Goal: Information Seeking & Learning: Compare options

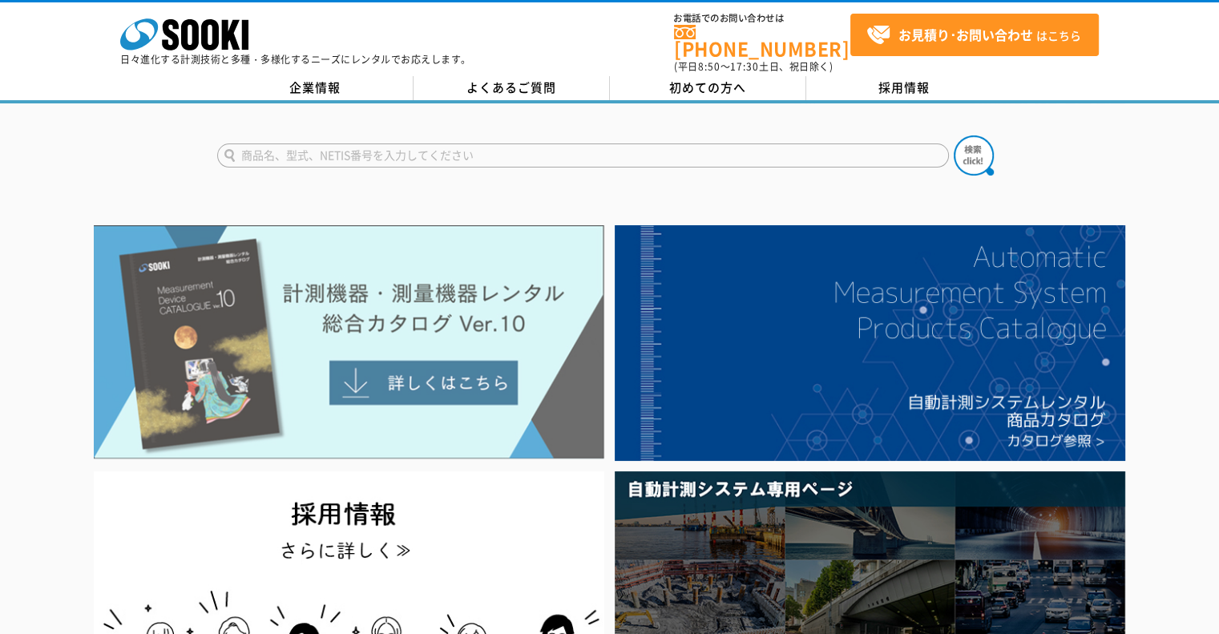
click at [386, 368] on img at bounding box center [349, 342] width 511 height 234
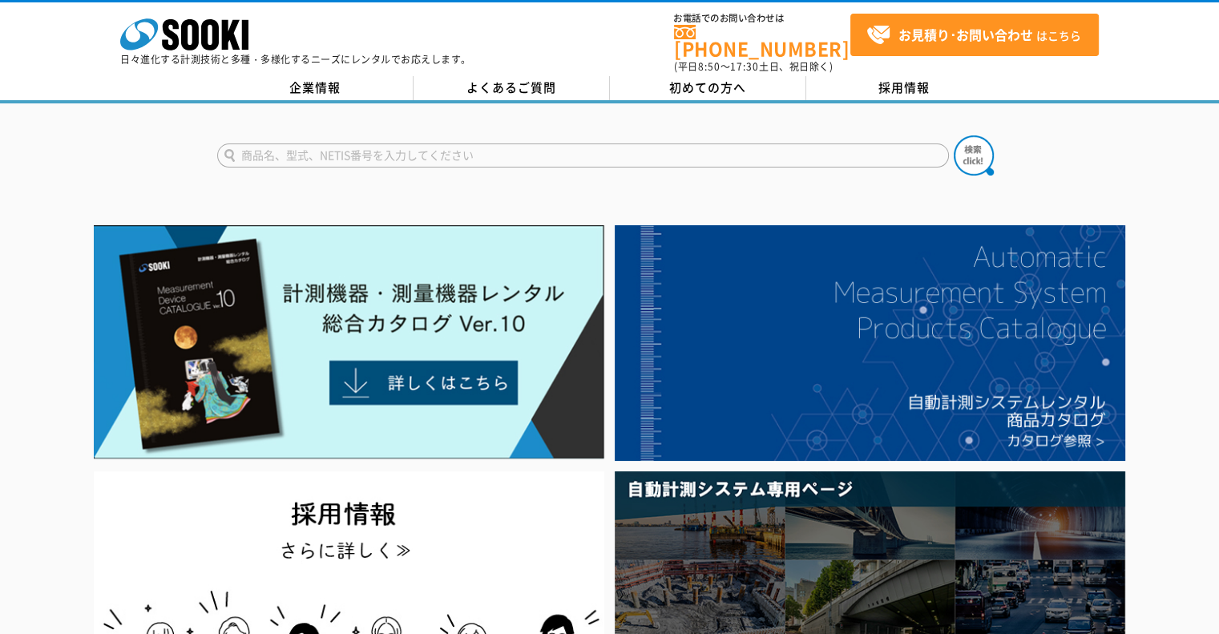
click at [445, 151] on input "text" at bounding box center [583, 155] width 732 height 24
type input "XOS-326"
click at [965, 153] on img at bounding box center [974, 155] width 40 height 40
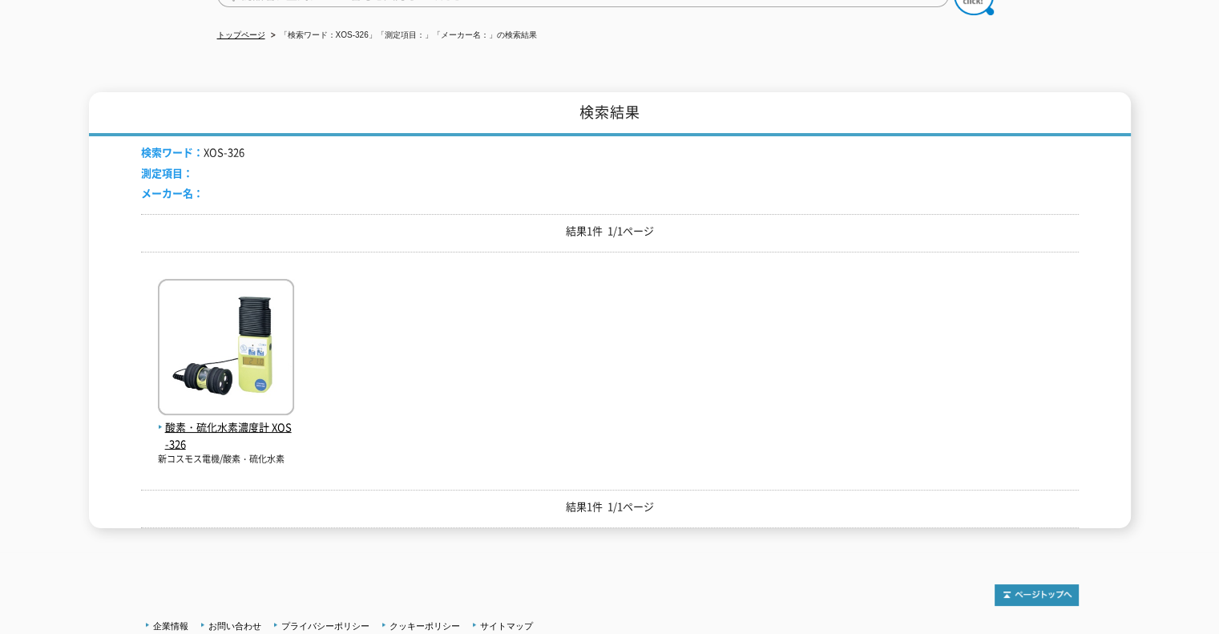
scroll to position [240, 0]
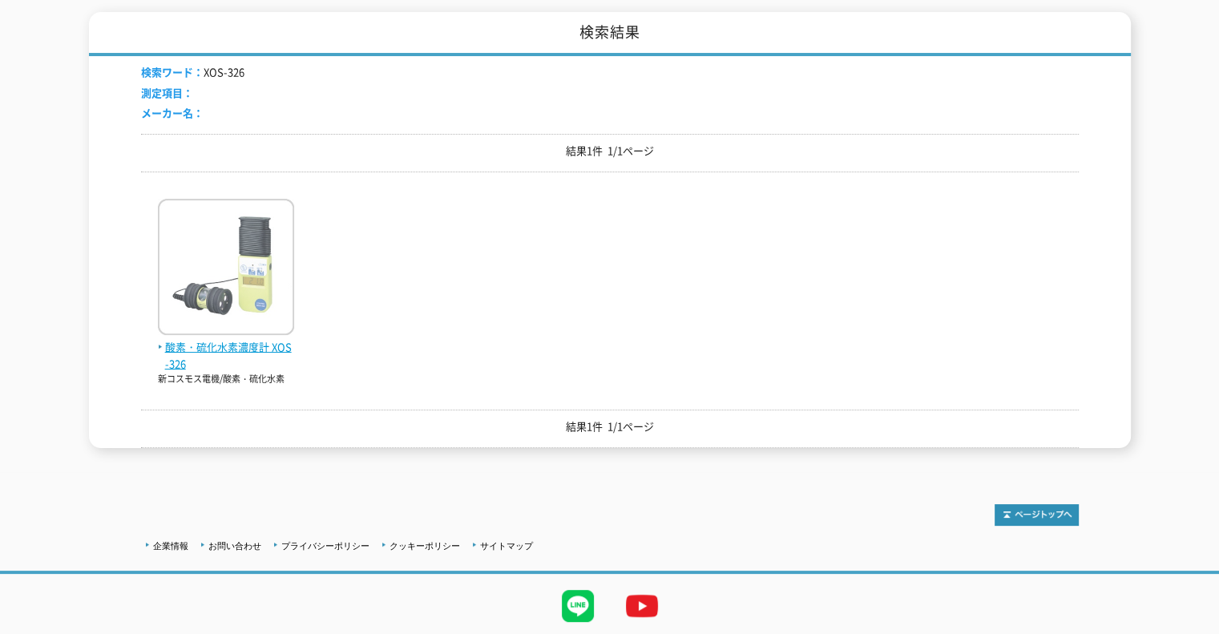
click at [224, 293] on img at bounding box center [226, 269] width 136 height 140
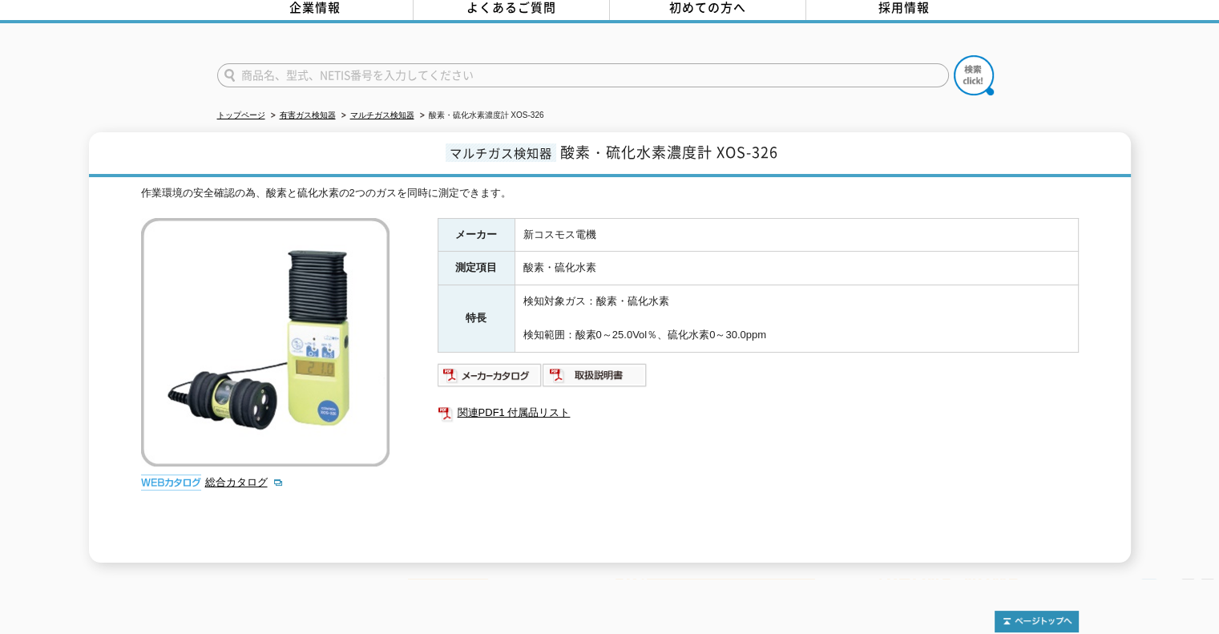
scroll to position [160, 0]
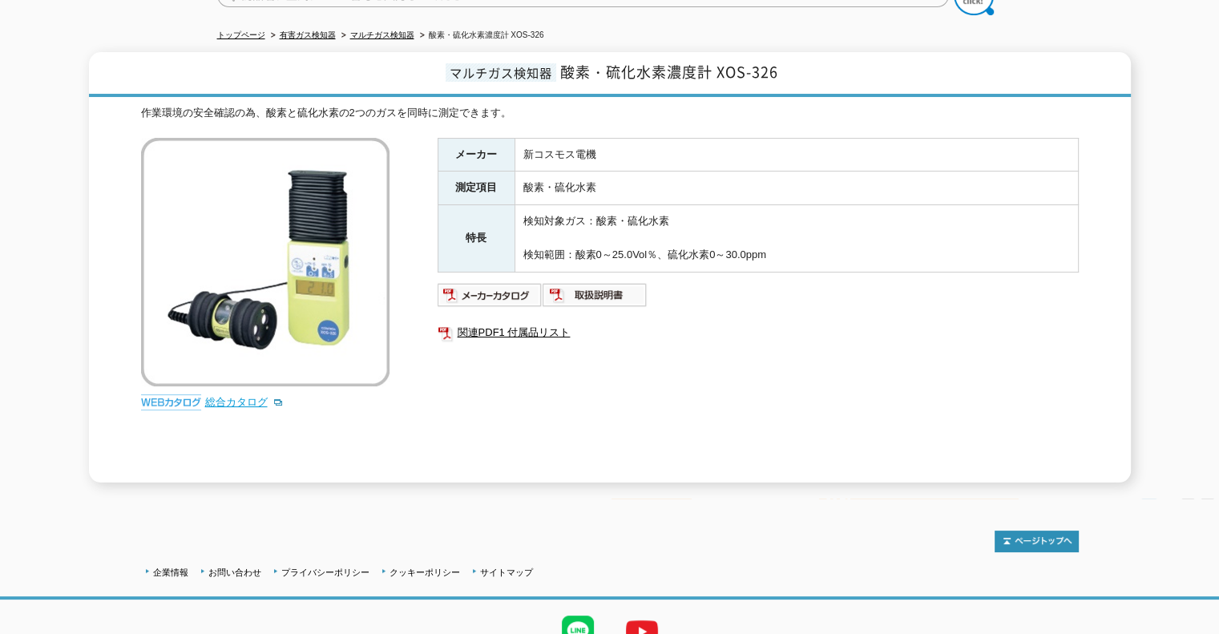
click at [231, 396] on link "総合カタログ" at bounding box center [244, 402] width 79 height 12
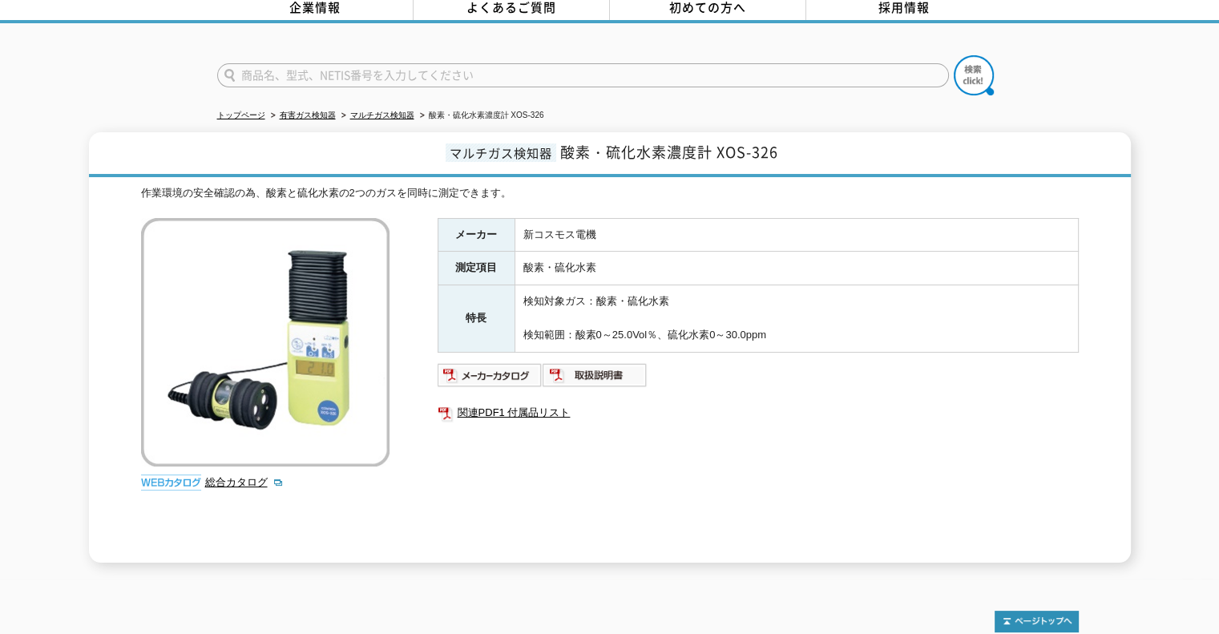
scroll to position [0, 0]
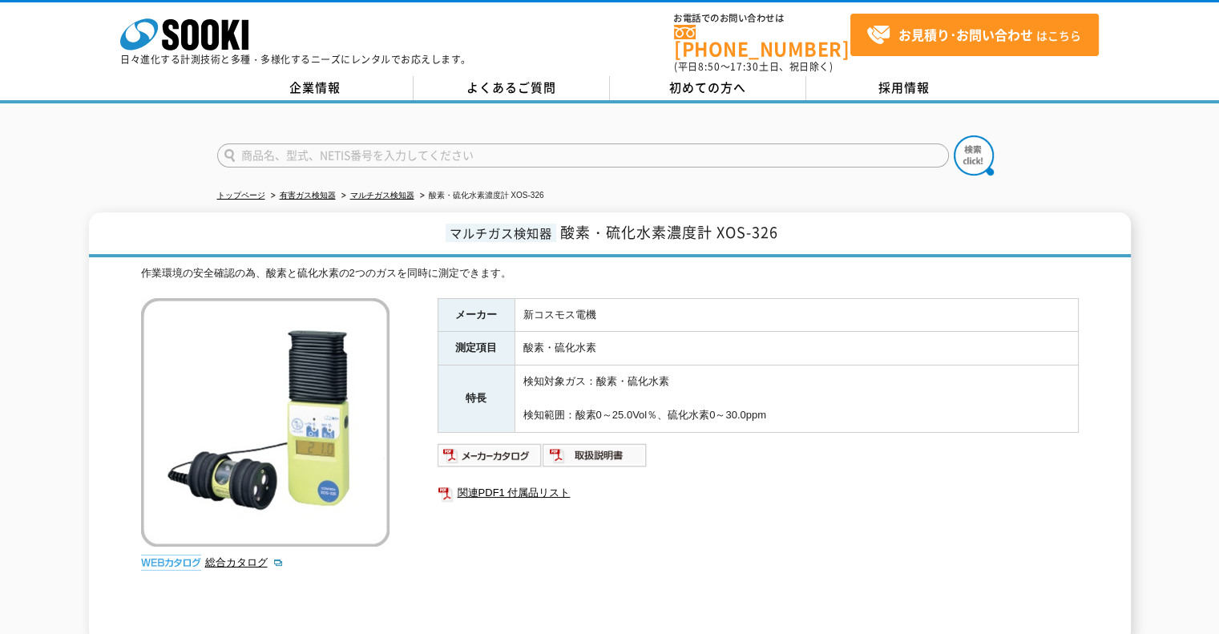
click at [370, 143] on input "text" at bounding box center [583, 155] width 732 height 24
type input "XP-302"
click at [954, 135] on button at bounding box center [974, 155] width 40 height 40
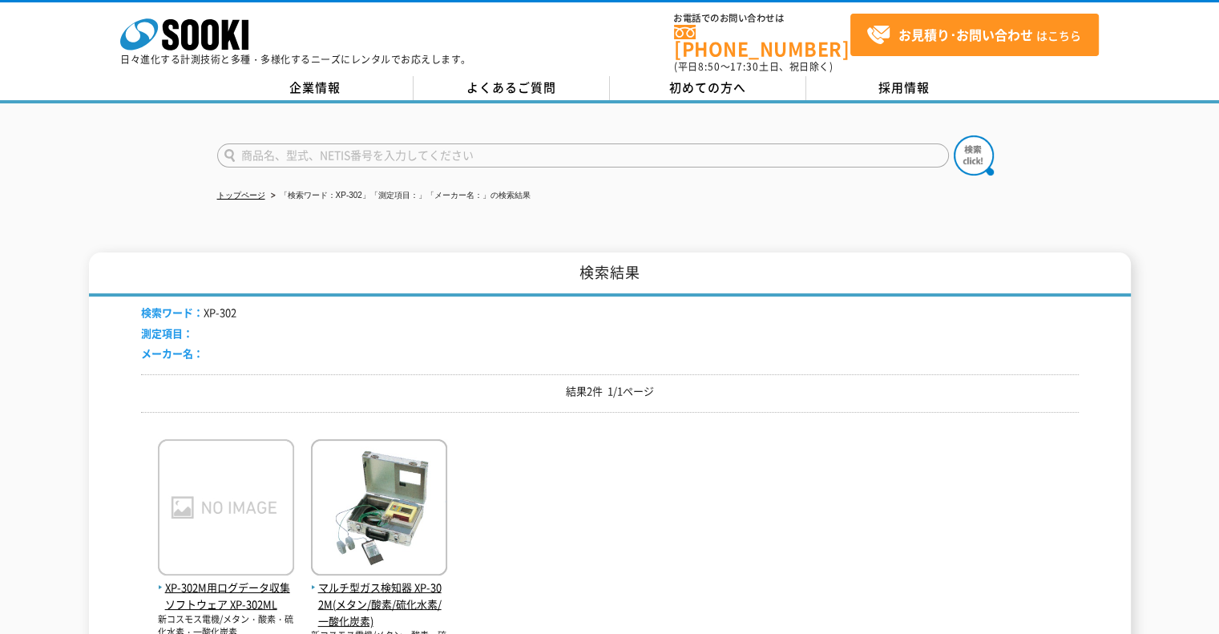
scroll to position [80, 0]
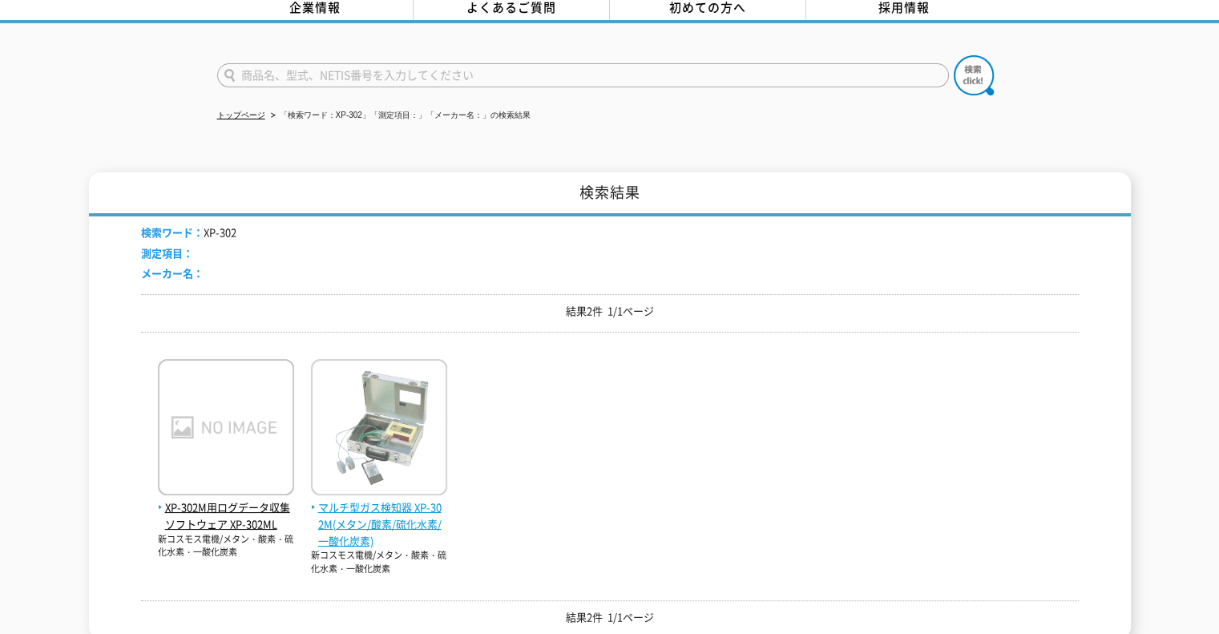
click at [422, 515] on span "マルチ型ガス検知器 XP-302M(メタン/酸素/硫化水素/一酸化炭素)" at bounding box center [379, 524] width 136 height 50
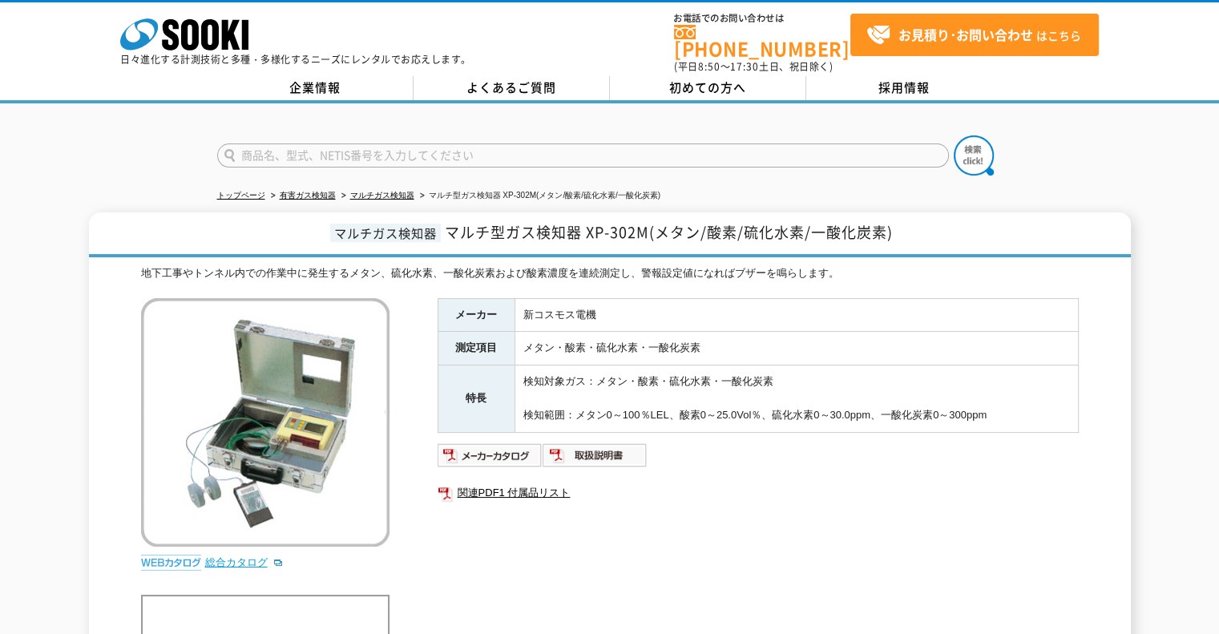
click at [240, 556] on link "総合カタログ" at bounding box center [244, 562] width 79 height 12
click at [341, 143] on input "text" at bounding box center [583, 155] width 732 height 24
type input "シュミット"
click at [954, 135] on button at bounding box center [974, 155] width 40 height 40
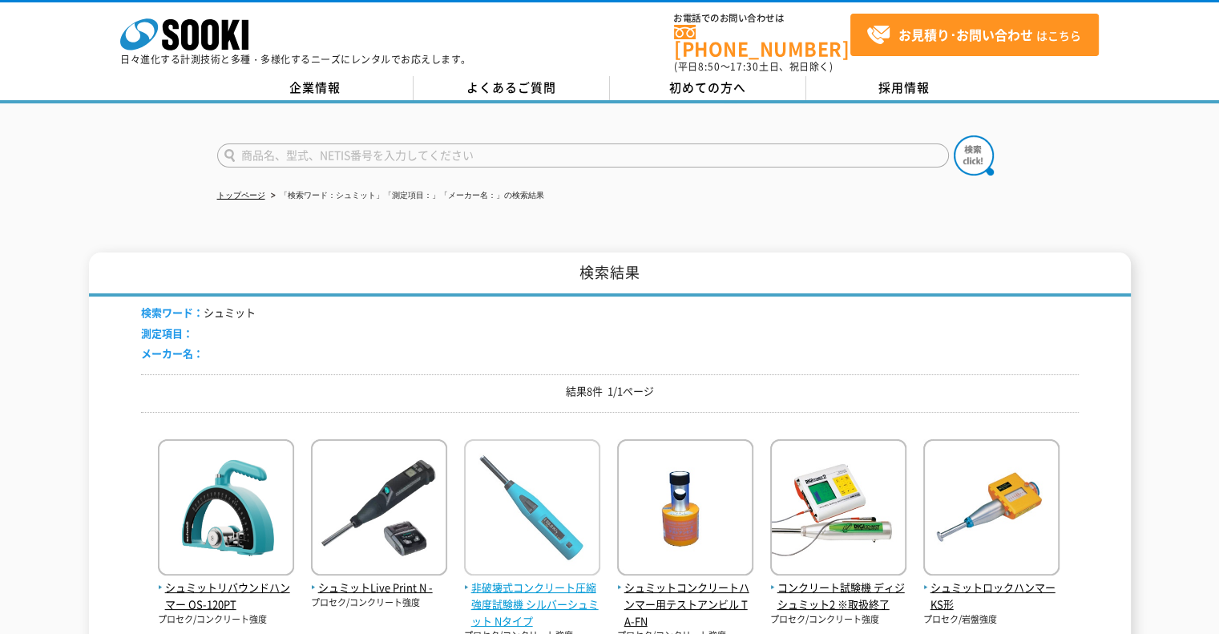
scroll to position [160, 0]
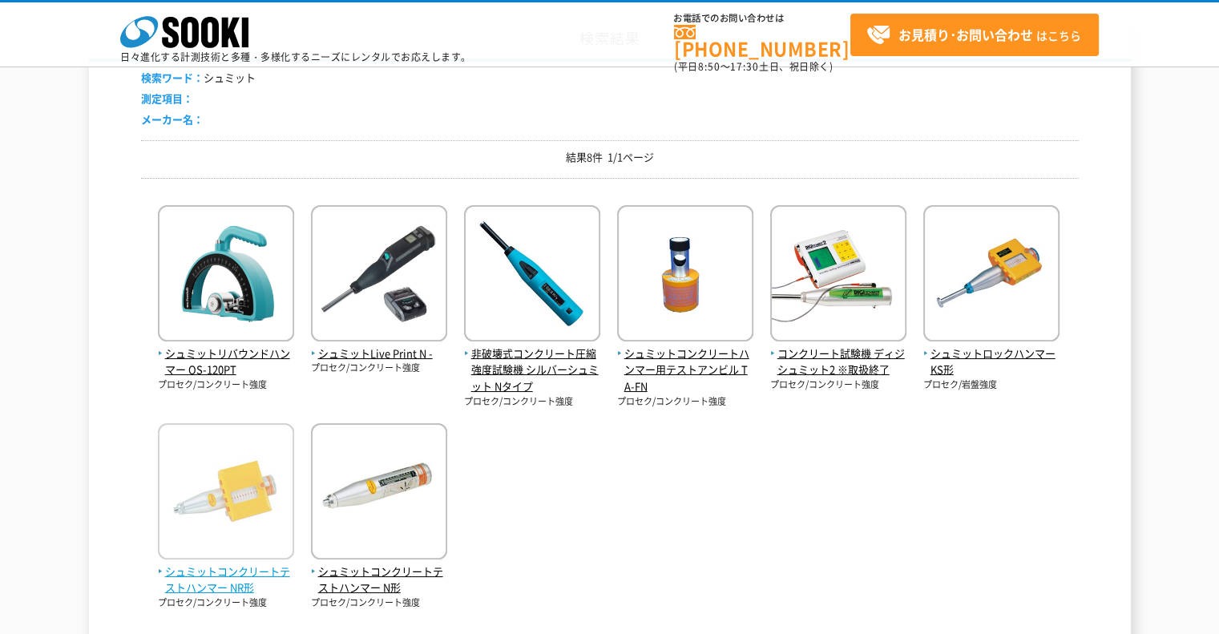
click at [220, 496] on img at bounding box center [226, 493] width 136 height 140
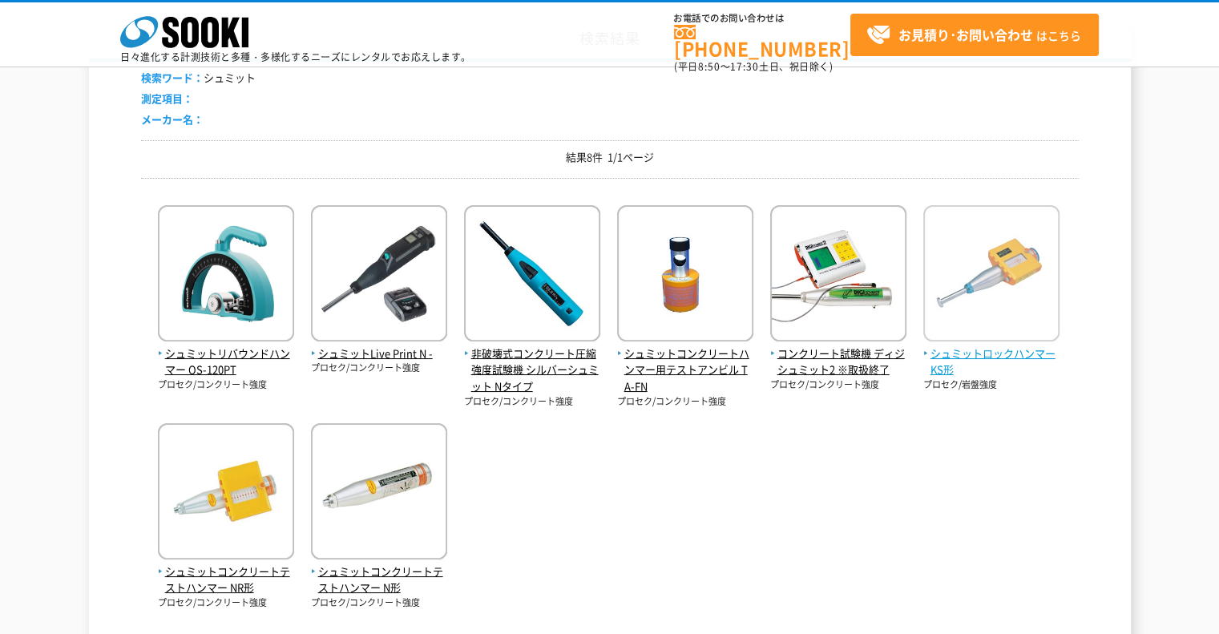
click at [942, 251] on img at bounding box center [991, 275] width 136 height 140
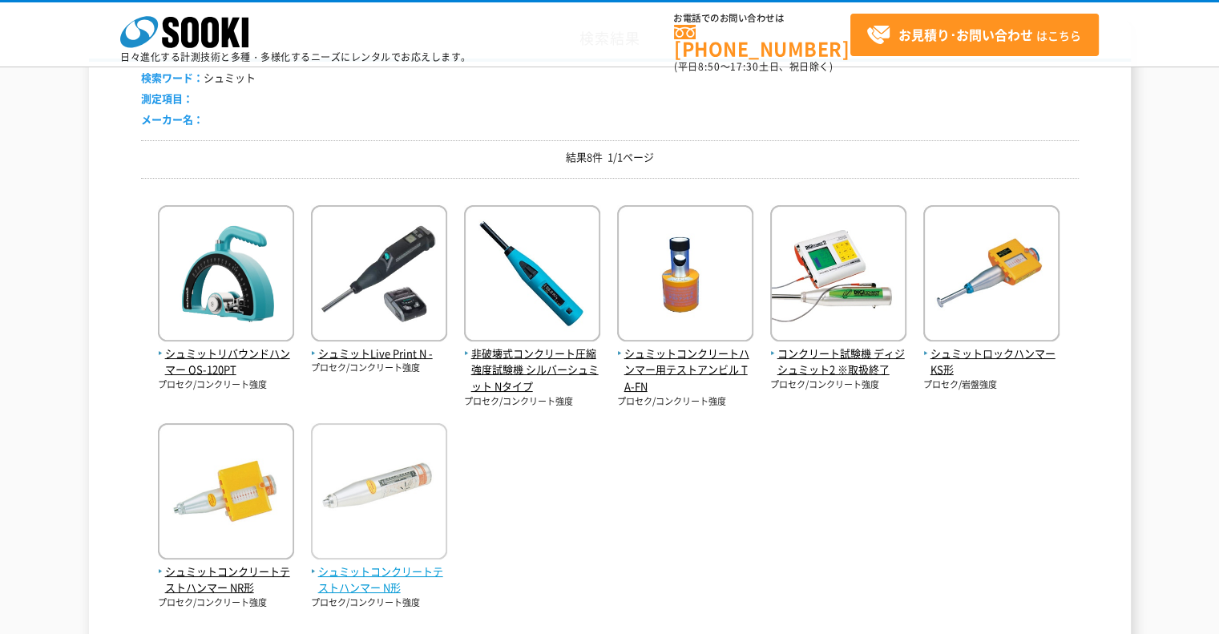
click at [402, 474] on img at bounding box center [379, 493] width 136 height 140
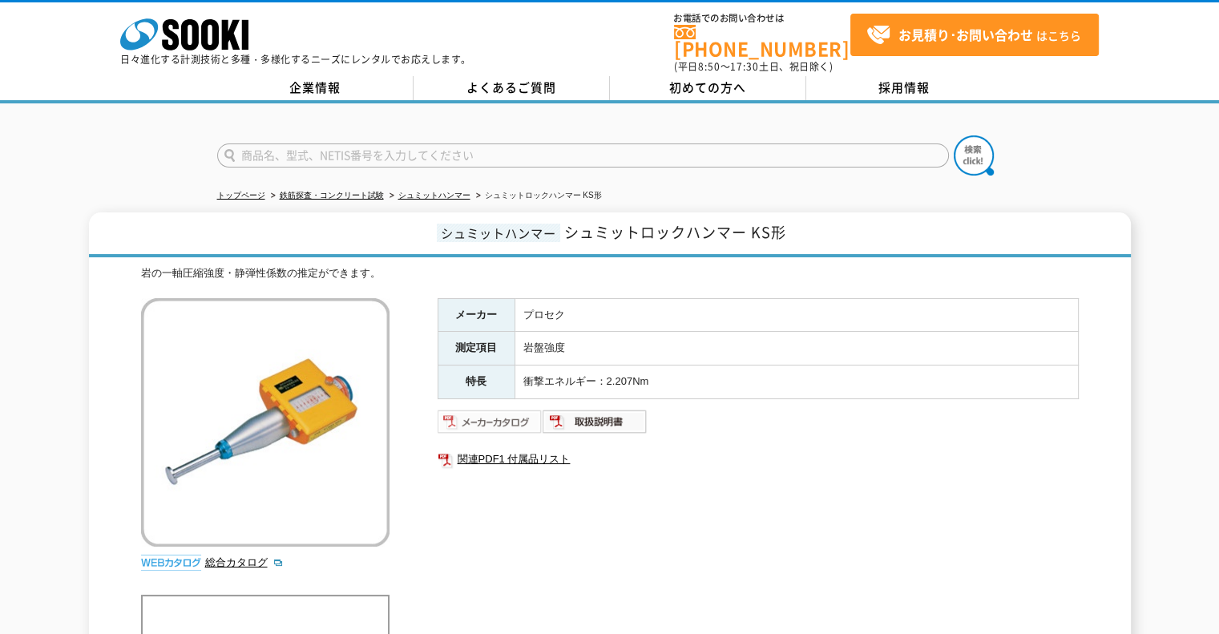
click at [495, 409] on img at bounding box center [490, 422] width 105 height 26
click at [738, 449] on link "関連PDF1 付属品リスト" at bounding box center [758, 459] width 641 height 21
